Goal: Task Accomplishment & Management: Use online tool/utility

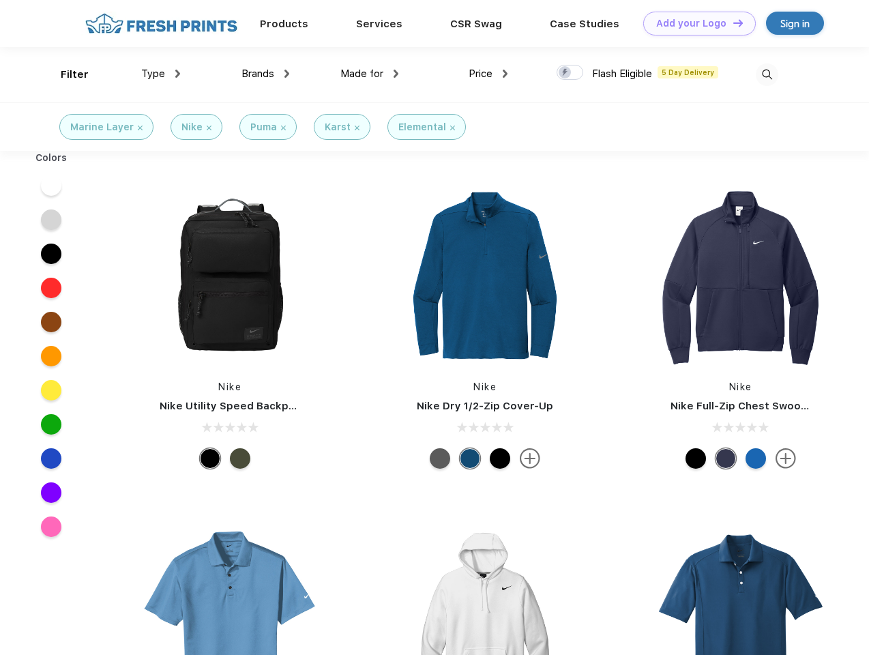
click at [695, 23] on link "Add your Logo Design Tool" at bounding box center [700, 24] width 113 height 24
click at [0, 0] on div "Design Tool" at bounding box center [0, 0] width 0 height 0
click at [732, 23] on link "Add your Logo Design Tool" at bounding box center [700, 24] width 113 height 24
click at [66, 74] on div "Filter" at bounding box center [75, 75] width 28 height 16
click at [161, 74] on span "Type" at bounding box center [153, 74] width 24 height 12
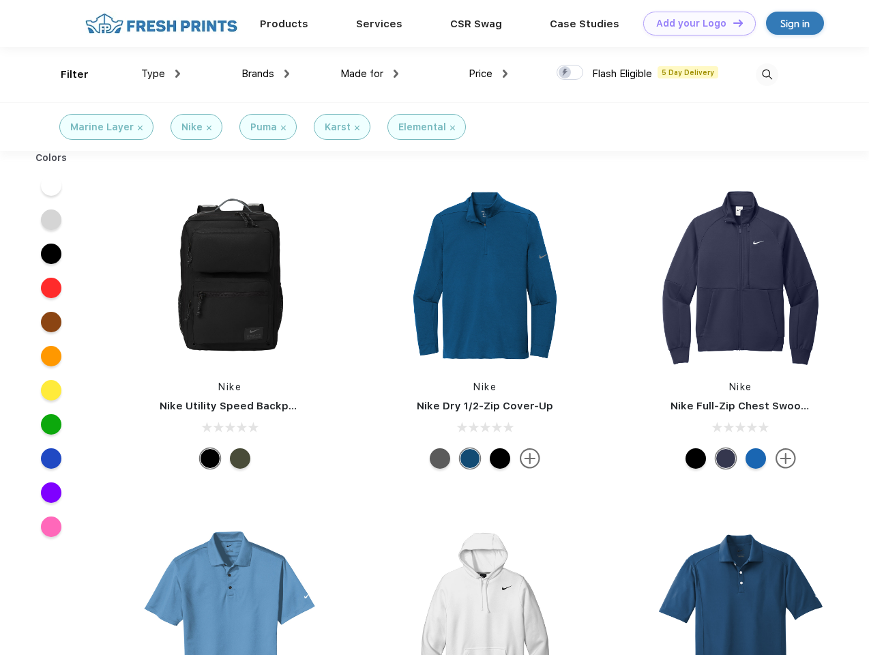
click at [265, 74] on span "Brands" at bounding box center [258, 74] width 33 height 12
click at [370, 74] on span "Made for" at bounding box center [362, 74] width 43 height 12
click at [489, 74] on span "Price" at bounding box center [481, 74] width 24 height 12
click at [571, 73] on div at bounding box center [570, 72] width 27 height 15
click at [566, 73] on input "checkbox" at bounding box center [561, 68] width 9 height 9
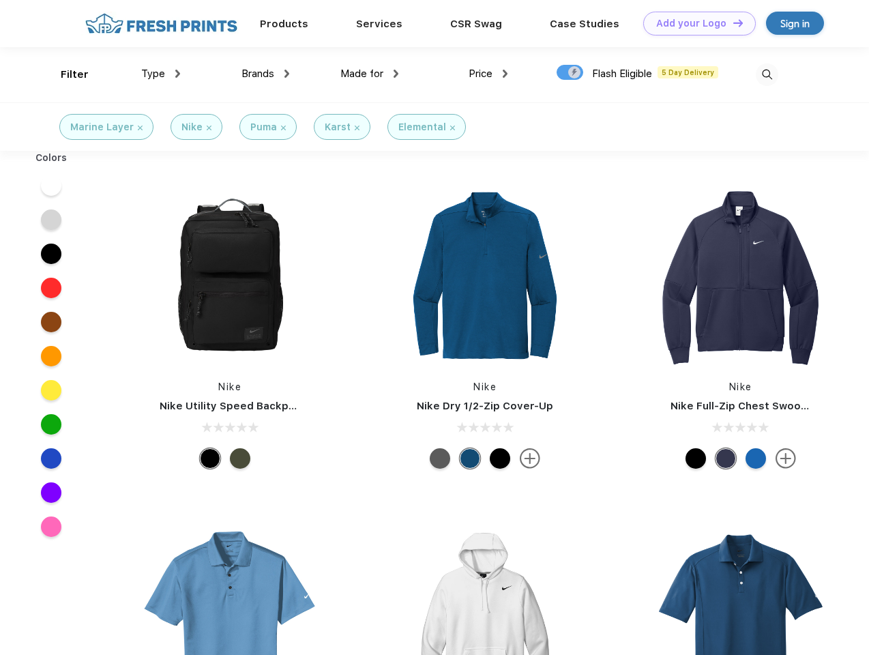
click at [767, 74] on img at bounding box center [767, 74] width 23 height 23
